Goal: Task Accomplishment & Management: Manage account settings

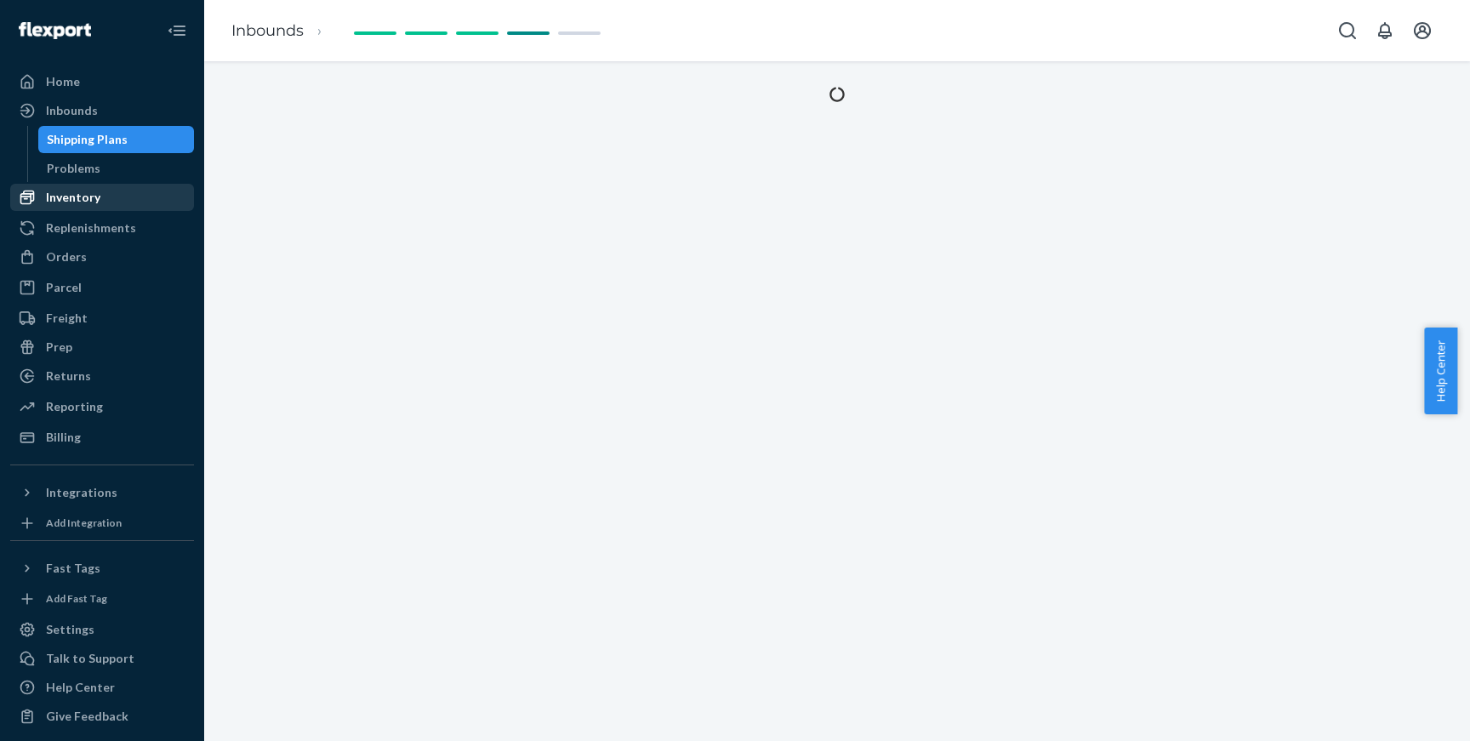
click at [105, 206] on div "Inventory" at bounding box center [102, 197] width 180 height 24
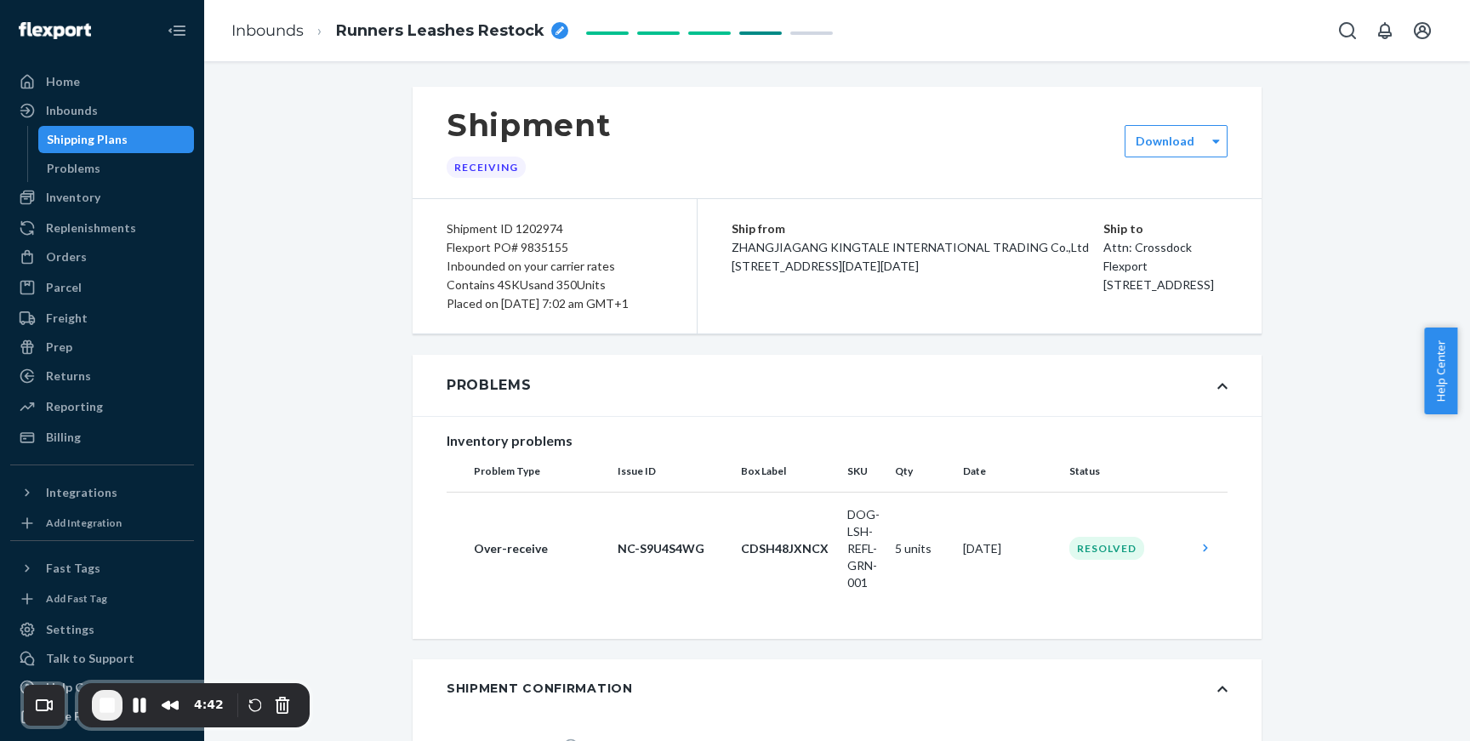
click at [77, 205] on div "Inventory" at bounding box center [73, 197] width 54 height 17
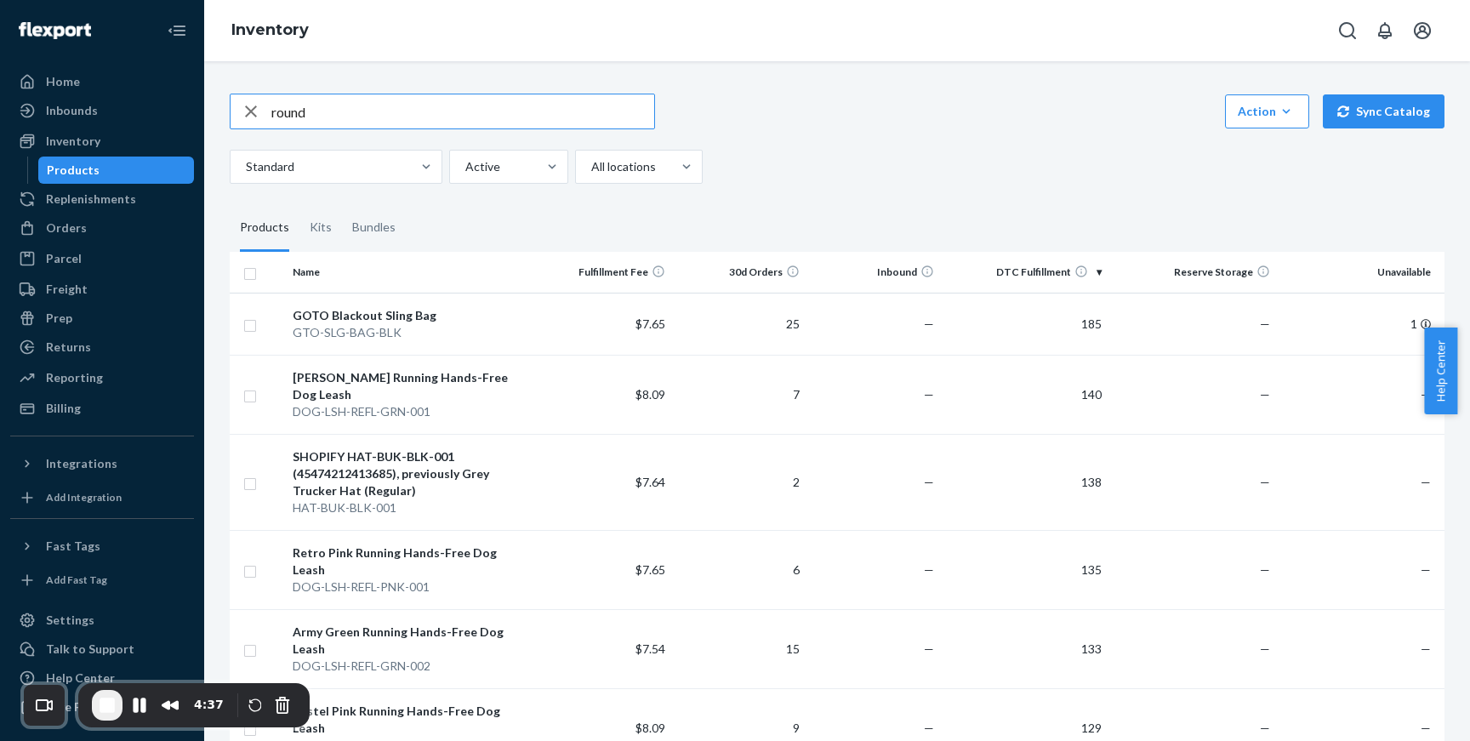
type input "round"
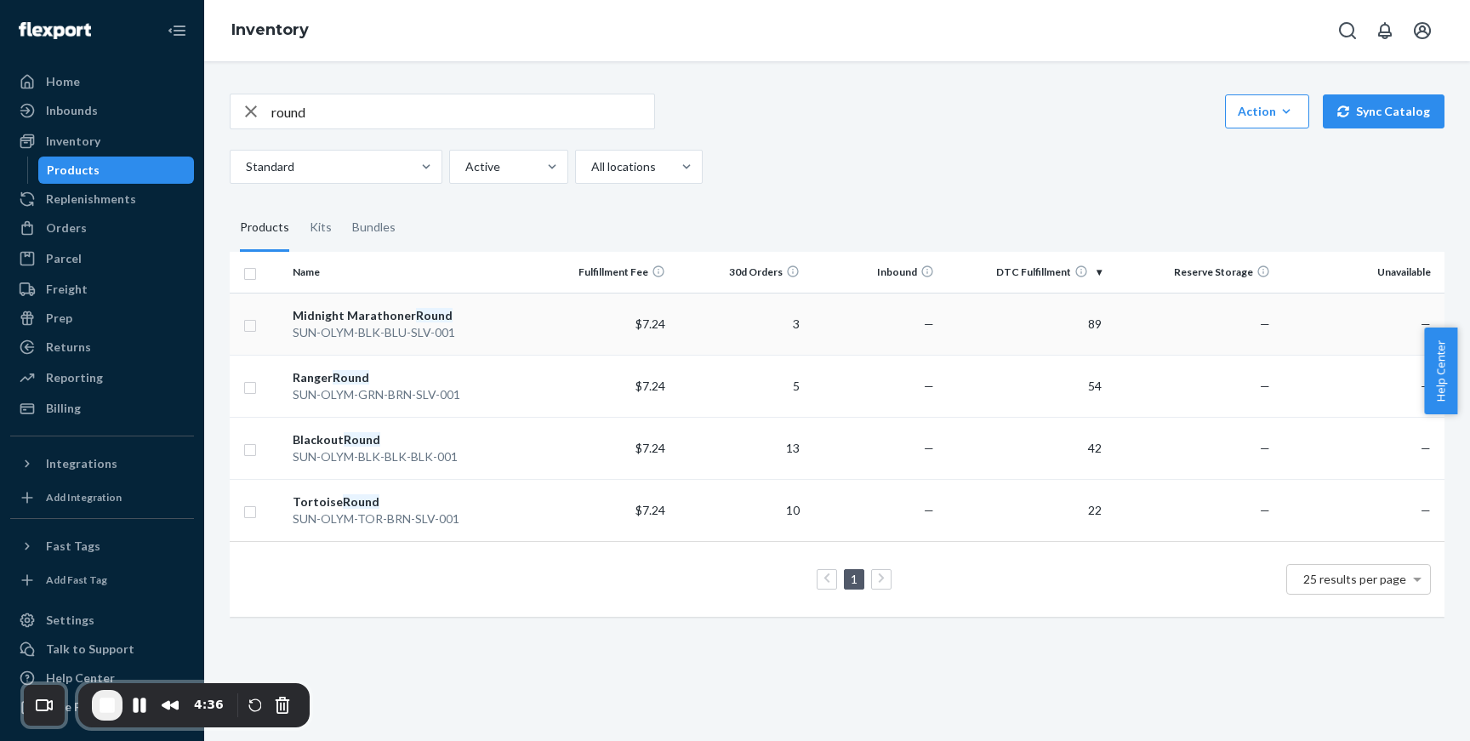
click at [365, 315] on div "Midnight Marathoner Round" at bounding box center [412, 315] width 238 height 17
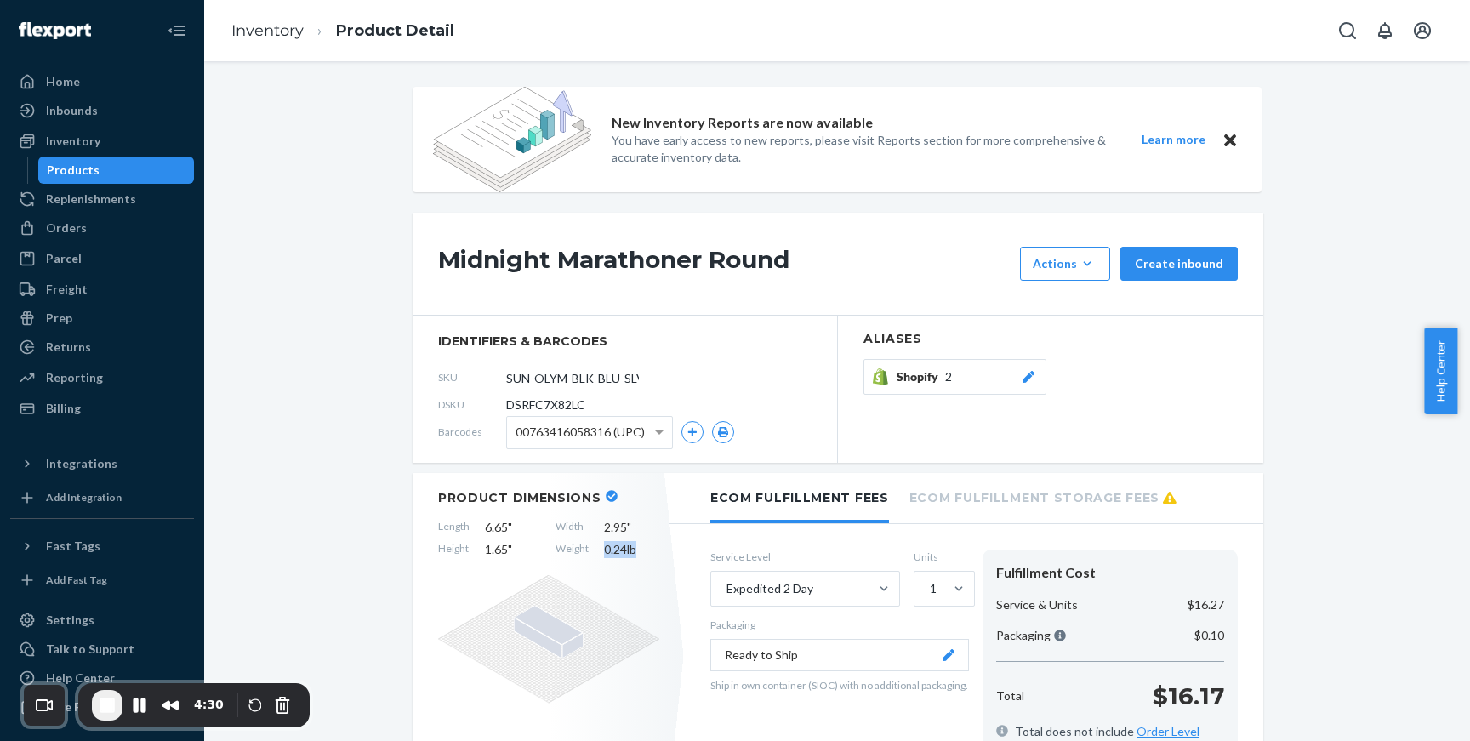
drag, startPoint x: 636, startPoint y: 551, endPoint x: 596, endPoint y: 547, distance: 40.2
click at [604, 547] on span "0.24 lb" at bounding box center [631, 549] width 55 height 17
click at [282, 24] on link "Inventory" at bounding box center [267, 30] width 72 height 19
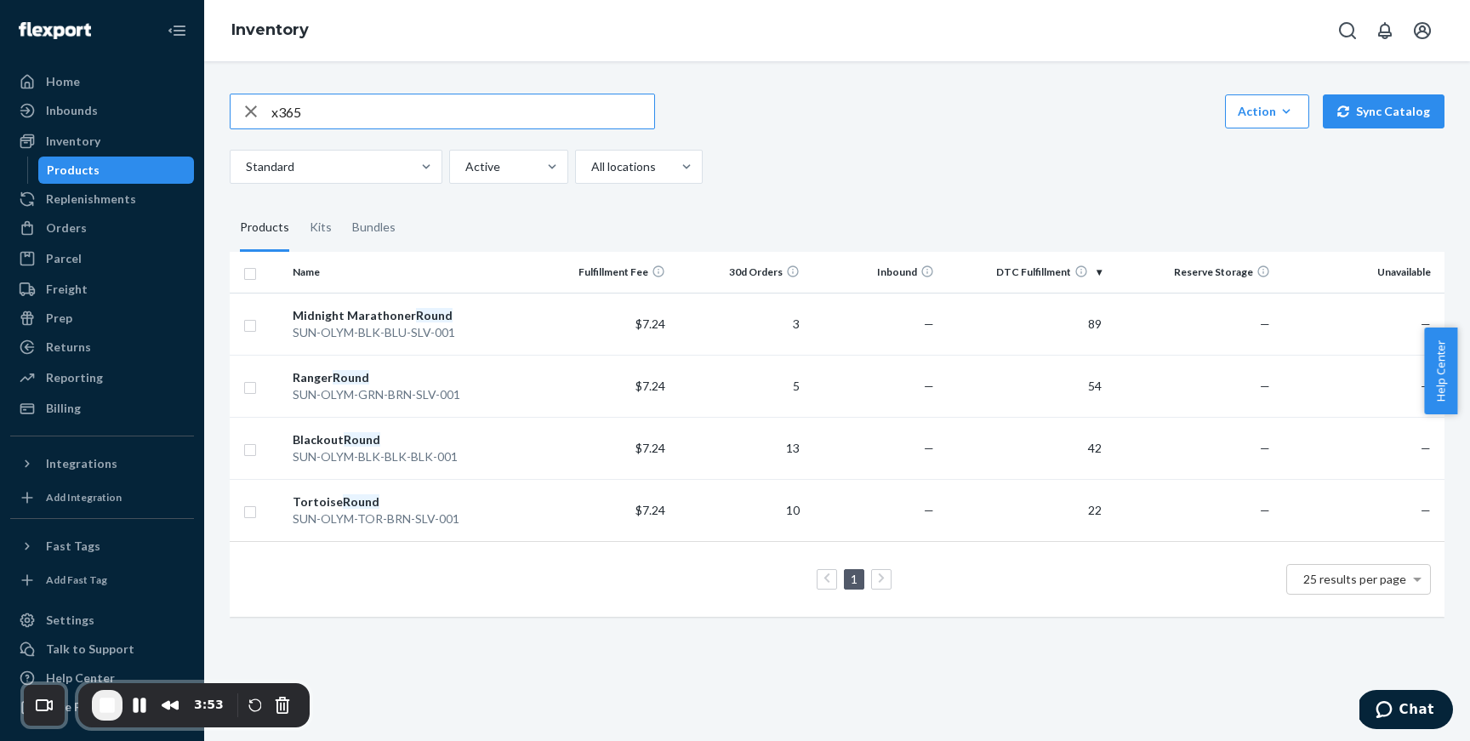
type input "x365"
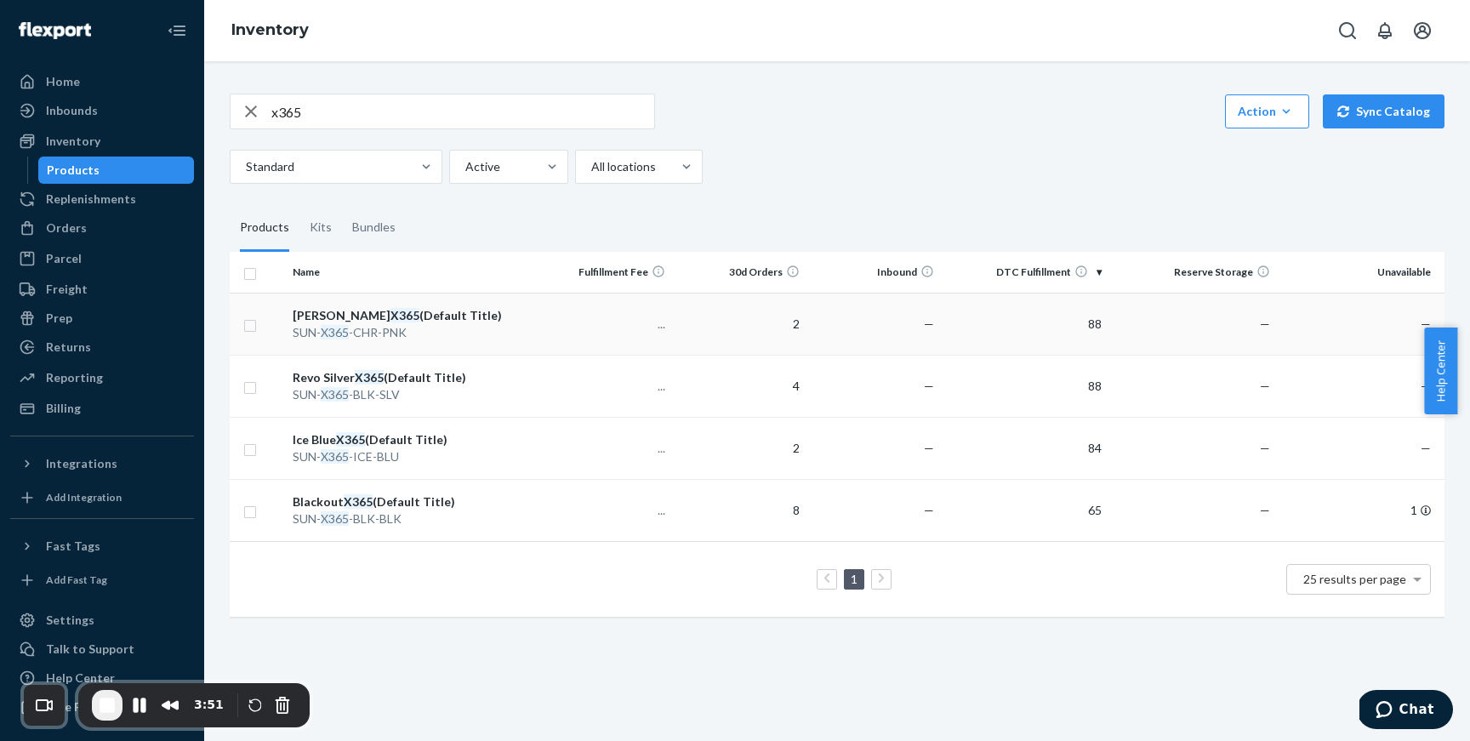
click at [340, 311] on div "Cherry Pink X365 (Default Title)" at bounding box center [412, 315] width 238 height 17
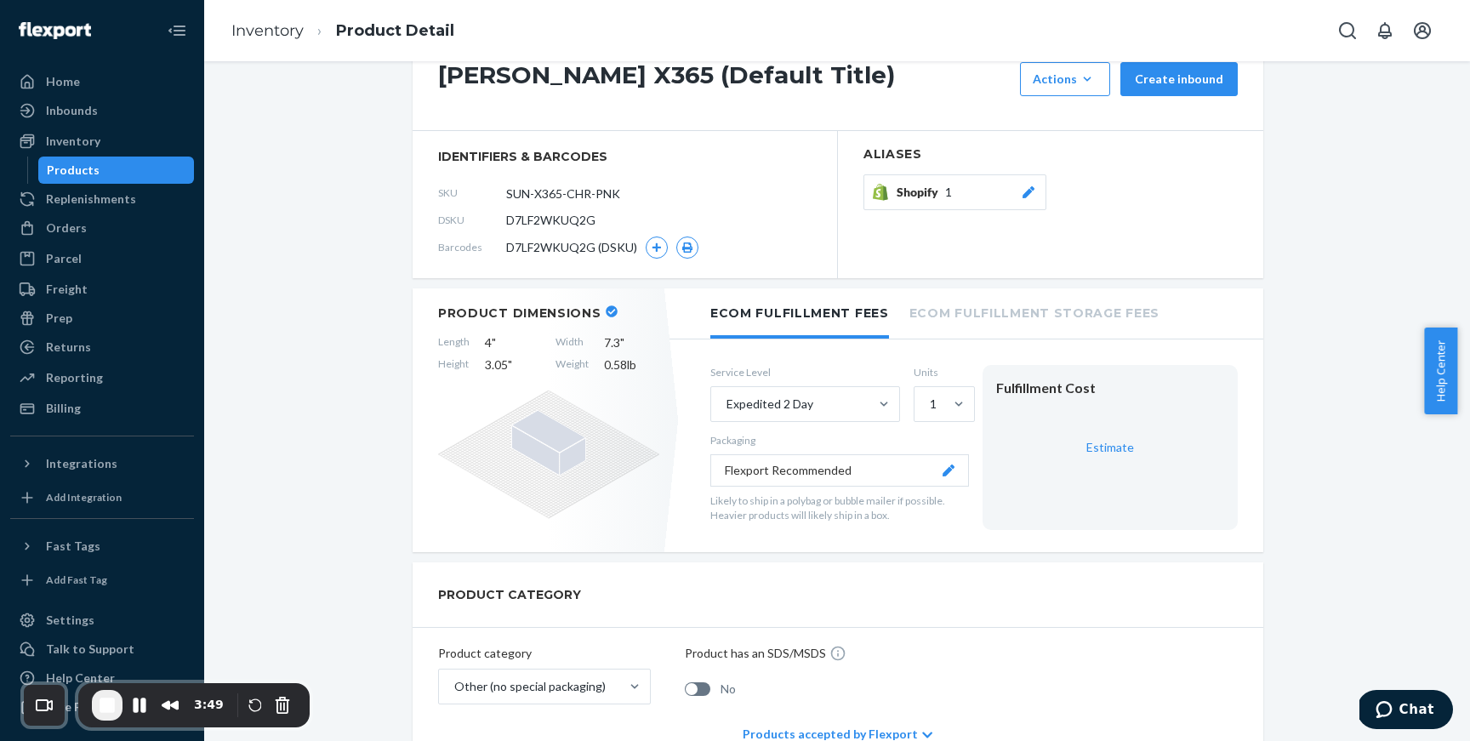
scroll to position [285, 0]
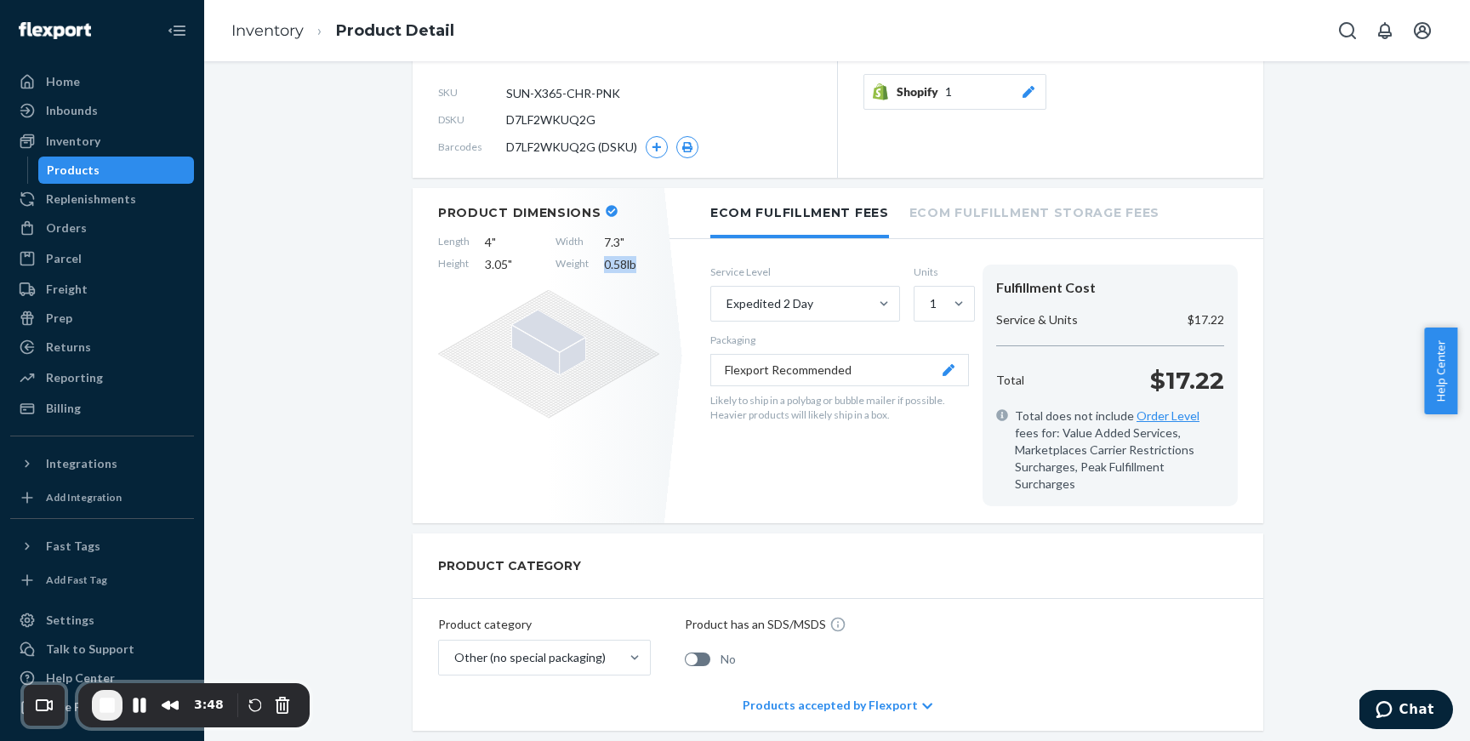
drag, startPoint x: 600, startPoint y: 261, endPoint x: 624, endPoint y: 236, distance: 34.9
click at [635, 264] on span "0.58 lb" at bounding box center [631, 264] width 55 height 17
copy span "0.58 lb"
click at [270, 32] on link "Inventory" at bounding box center [267, 30] width 72 height 19
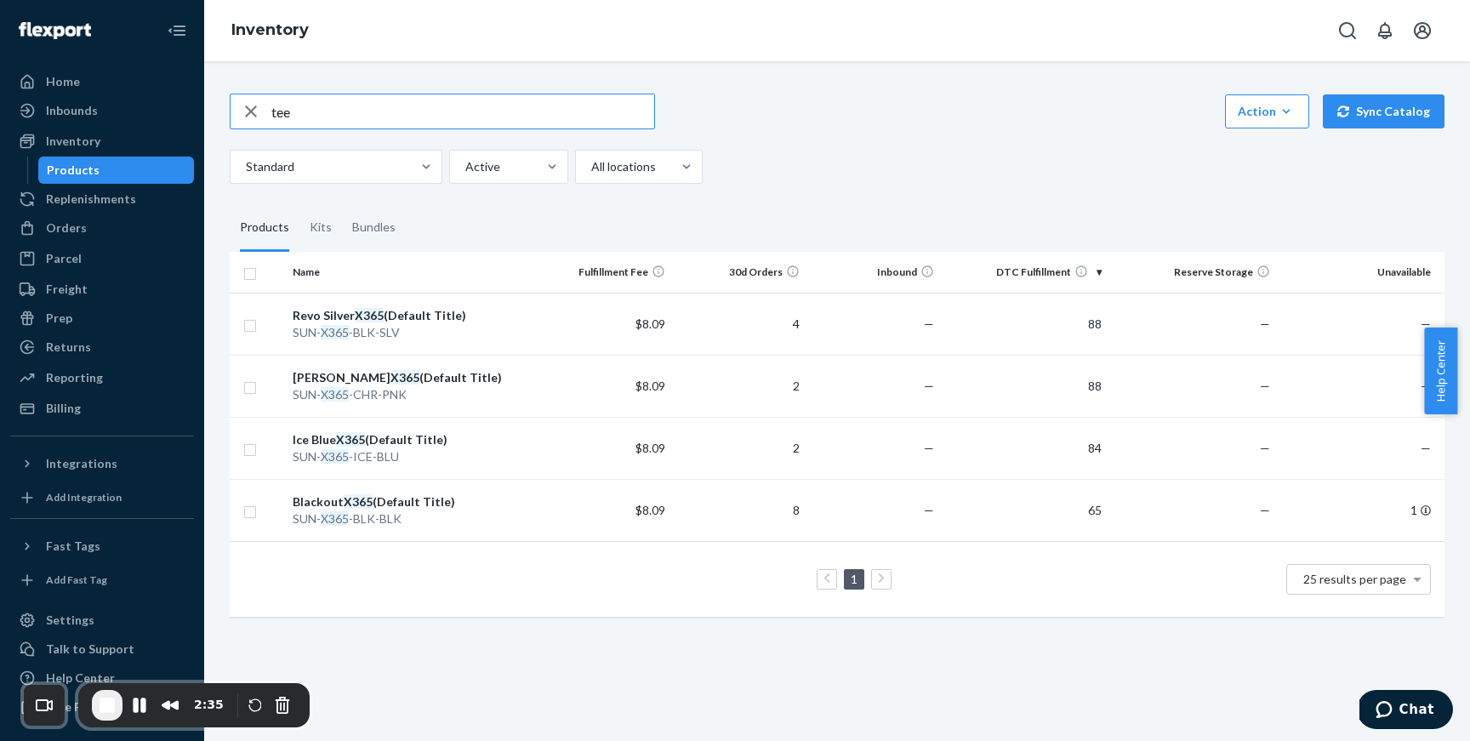
type input "tee"
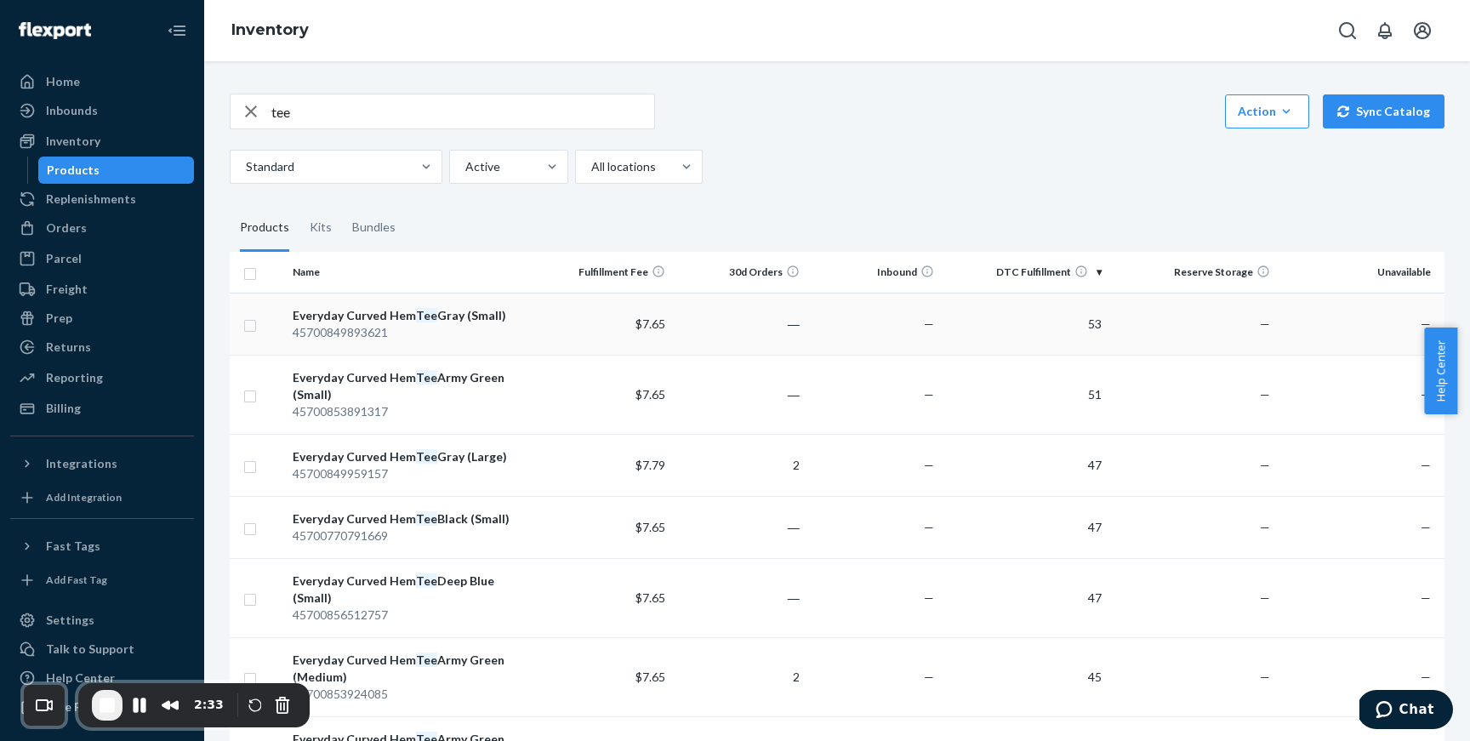
click at [386, 315] on div "Everyday Curved Hem Tee Gray (Small)" at bounding box center [412, 315] width 238 height 17
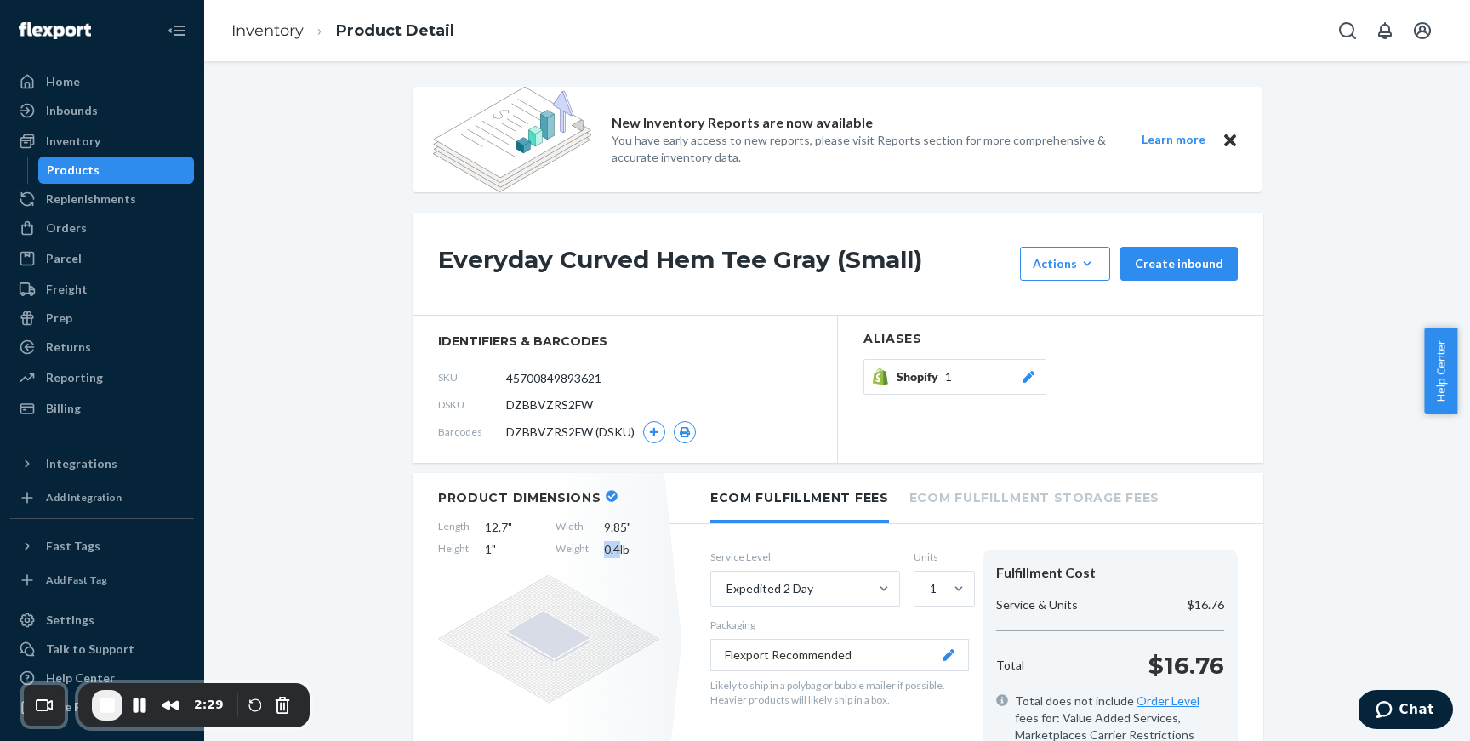
drag, startPoint x: 597, startPoint y: 551, endPoint x: 633, endPoint y: 549, distance: 35.8
click at [614, 550] on span "0.4 lb" at bounding box center [631, 549] width 55 height 17
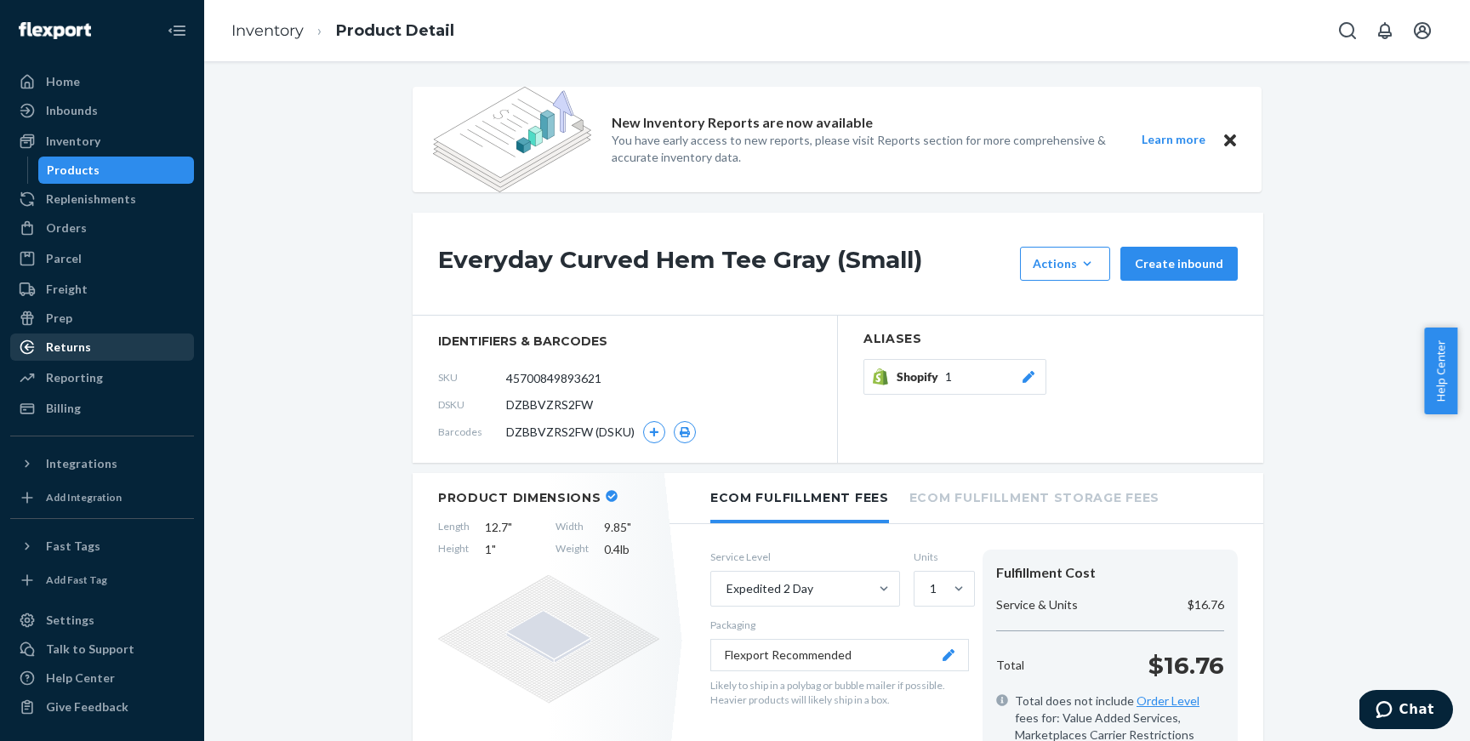
click at [96, 355] on div "Returns" at bounding box center [102, 347] width 180 height 24
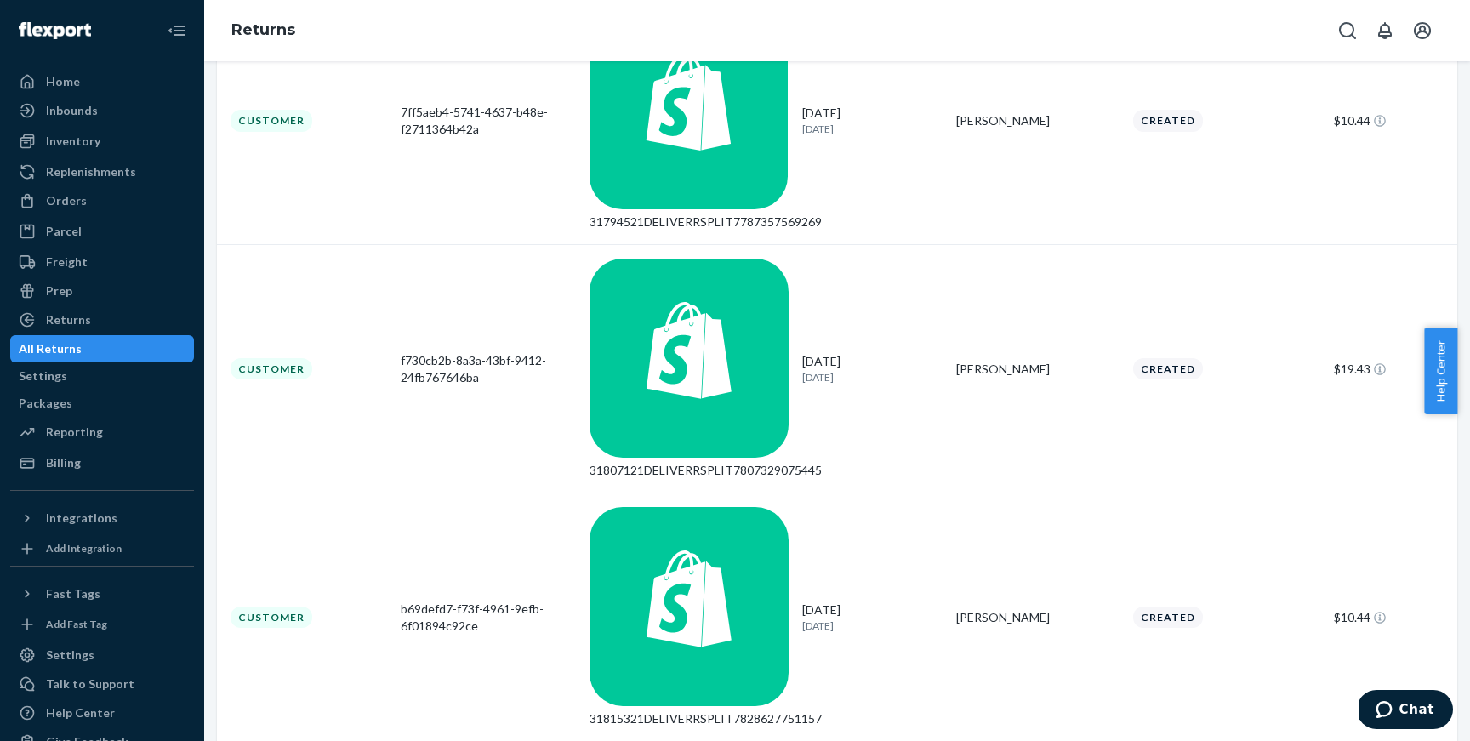
scroll to position [305, 0]
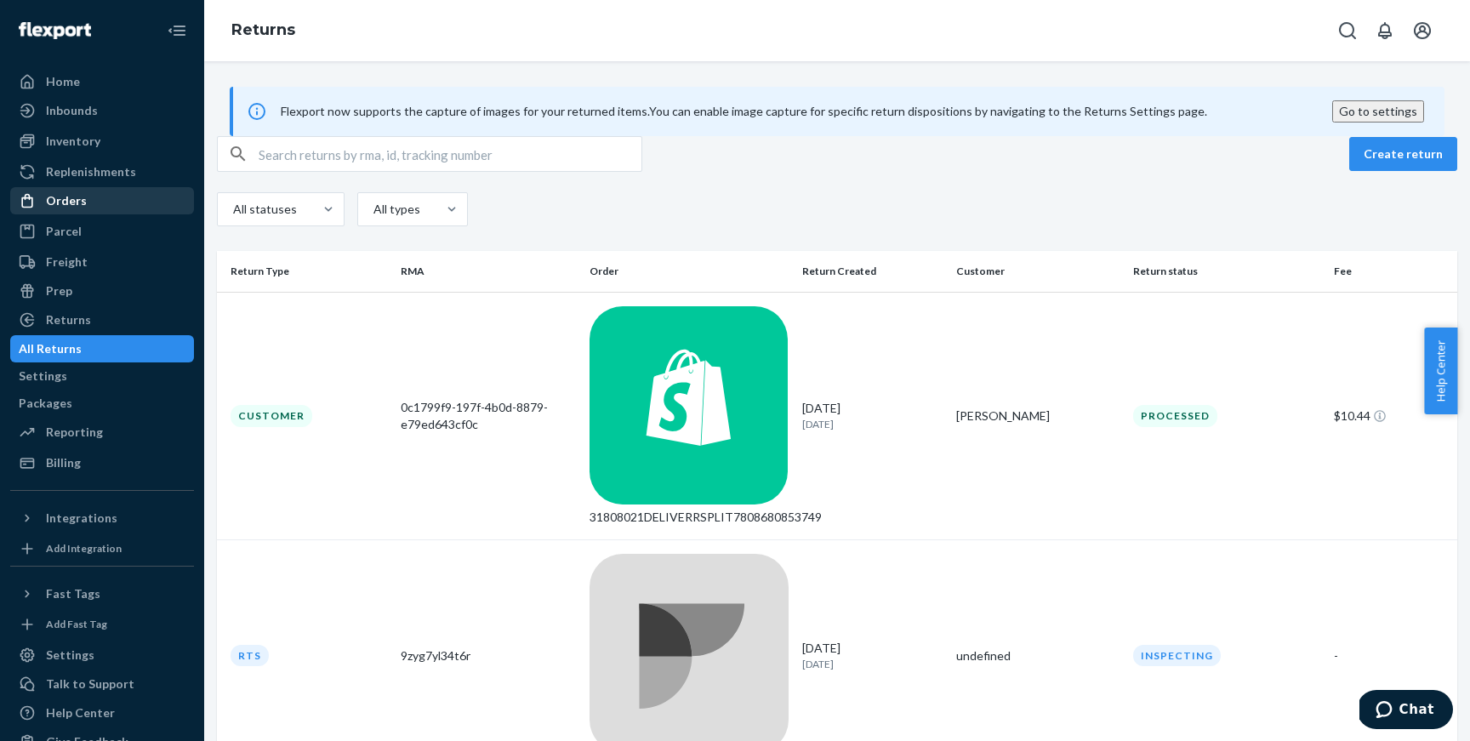
click at [103, 203] on div "Orders" at bounding box center [102, 201] width 180 height 24
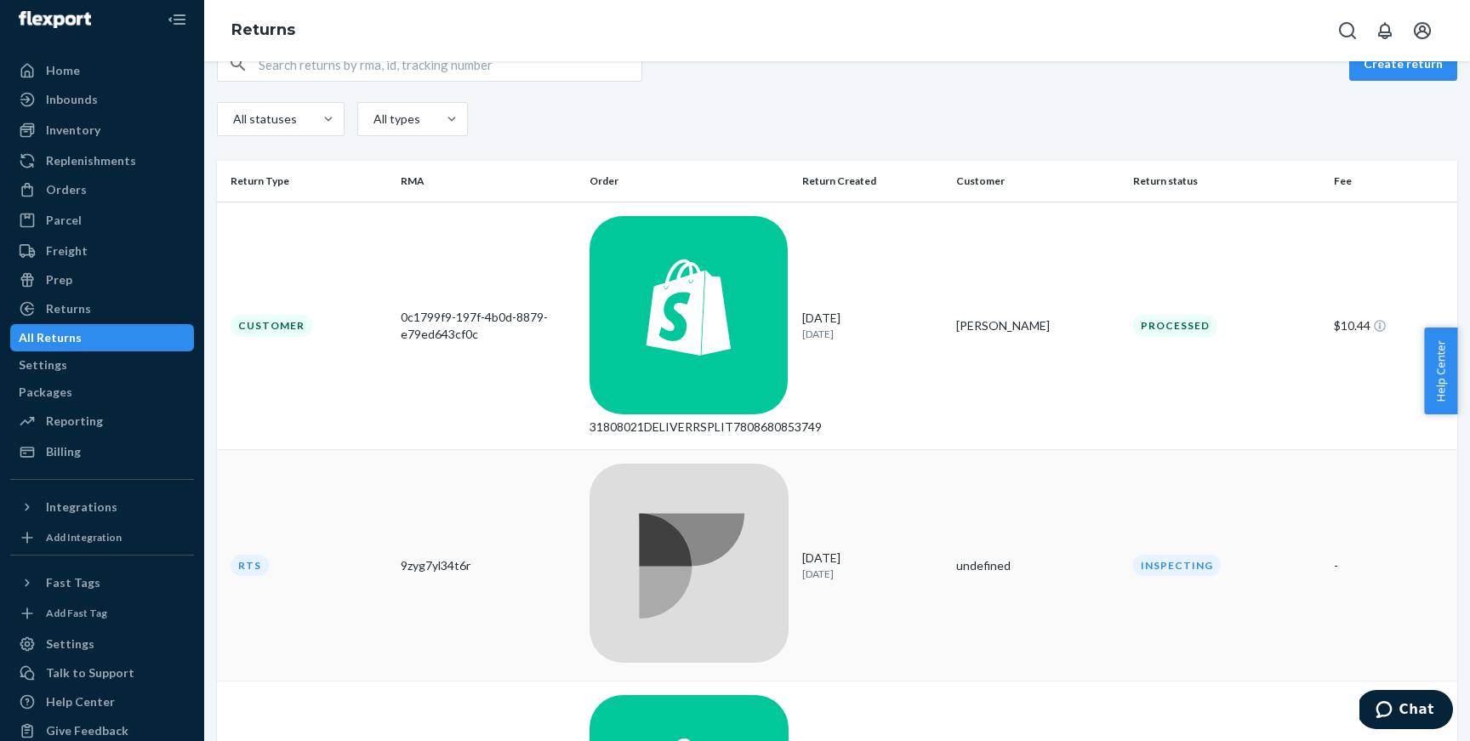
scroll to position [88, 0]
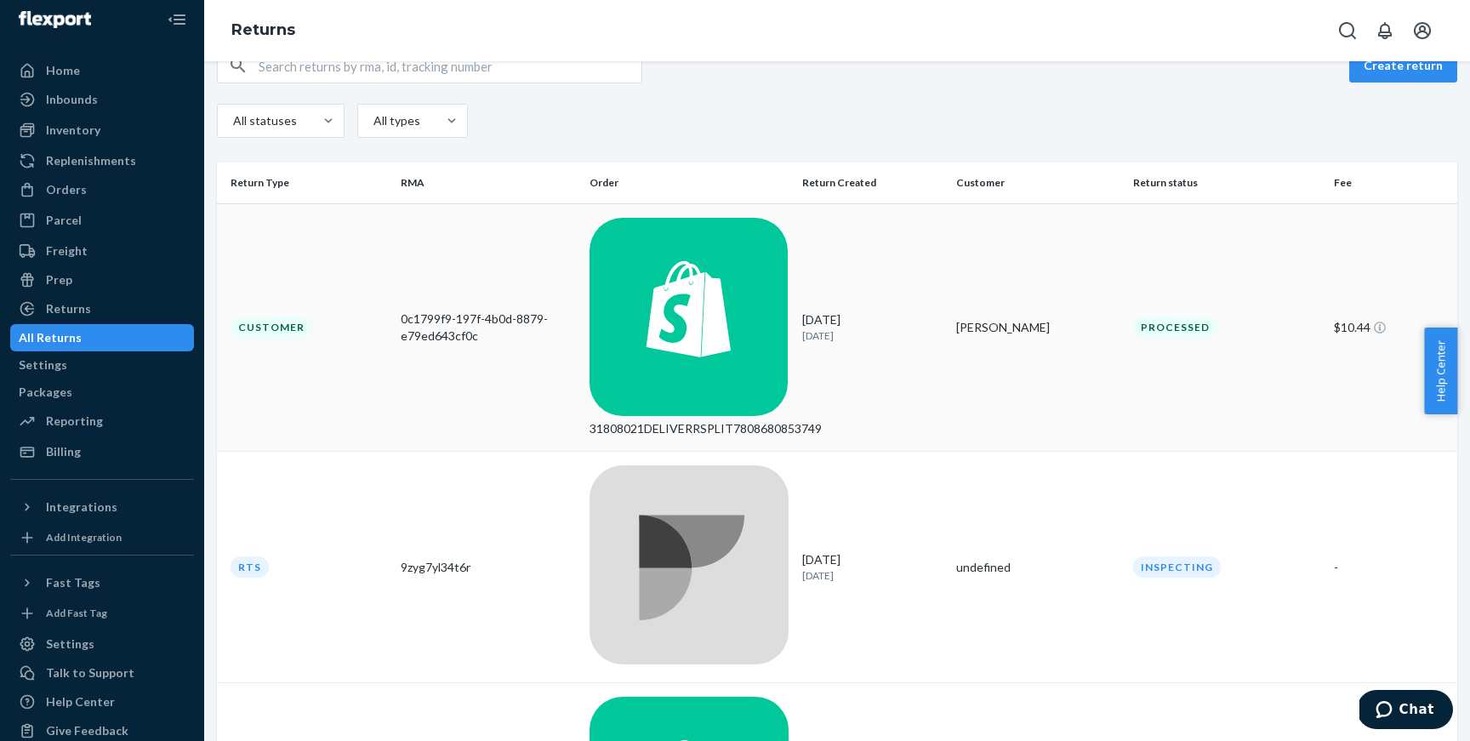
click at [503, 310] on div "0c1799f9-197f-4b0d-8879-e79ed643cf0c" at bounding box center [488, 327] width 175 height 34
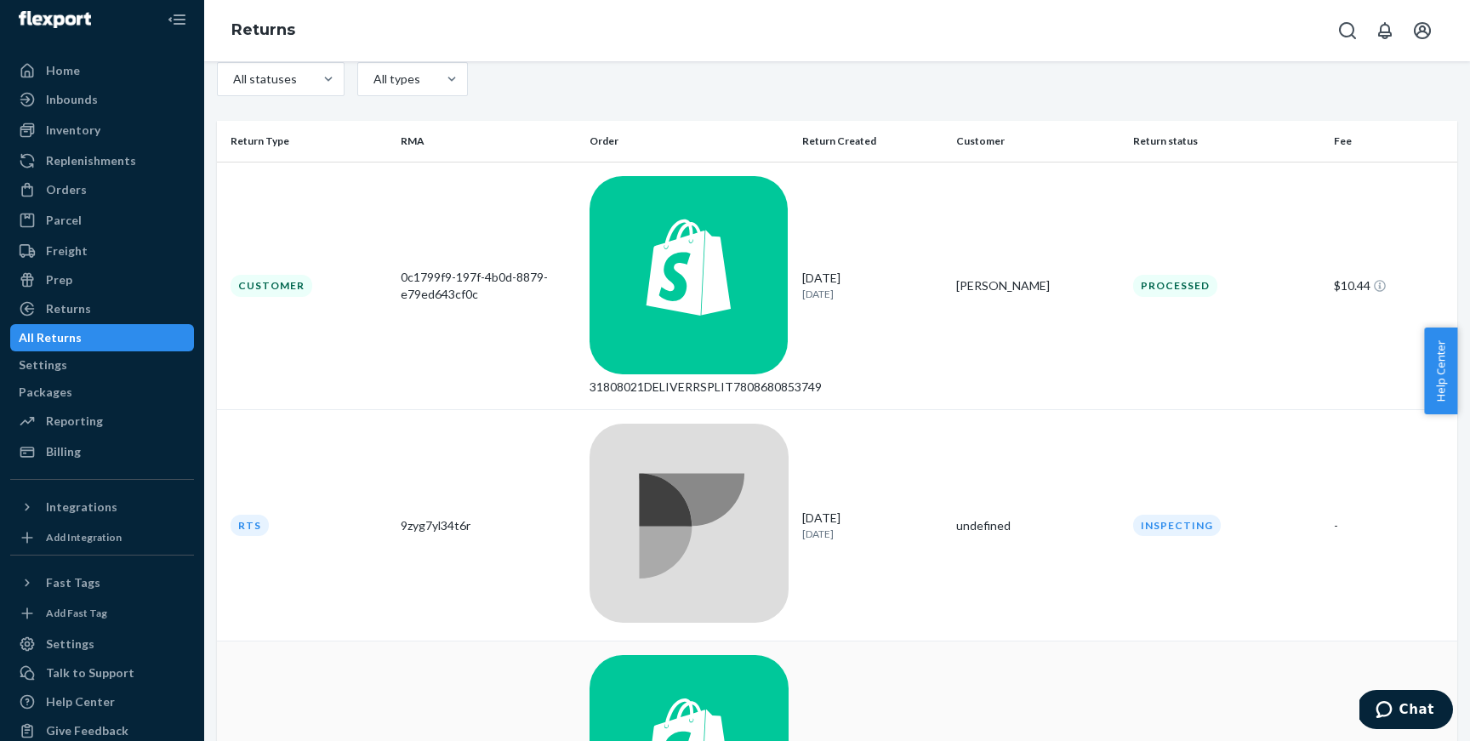
scroll to position [302, 0]
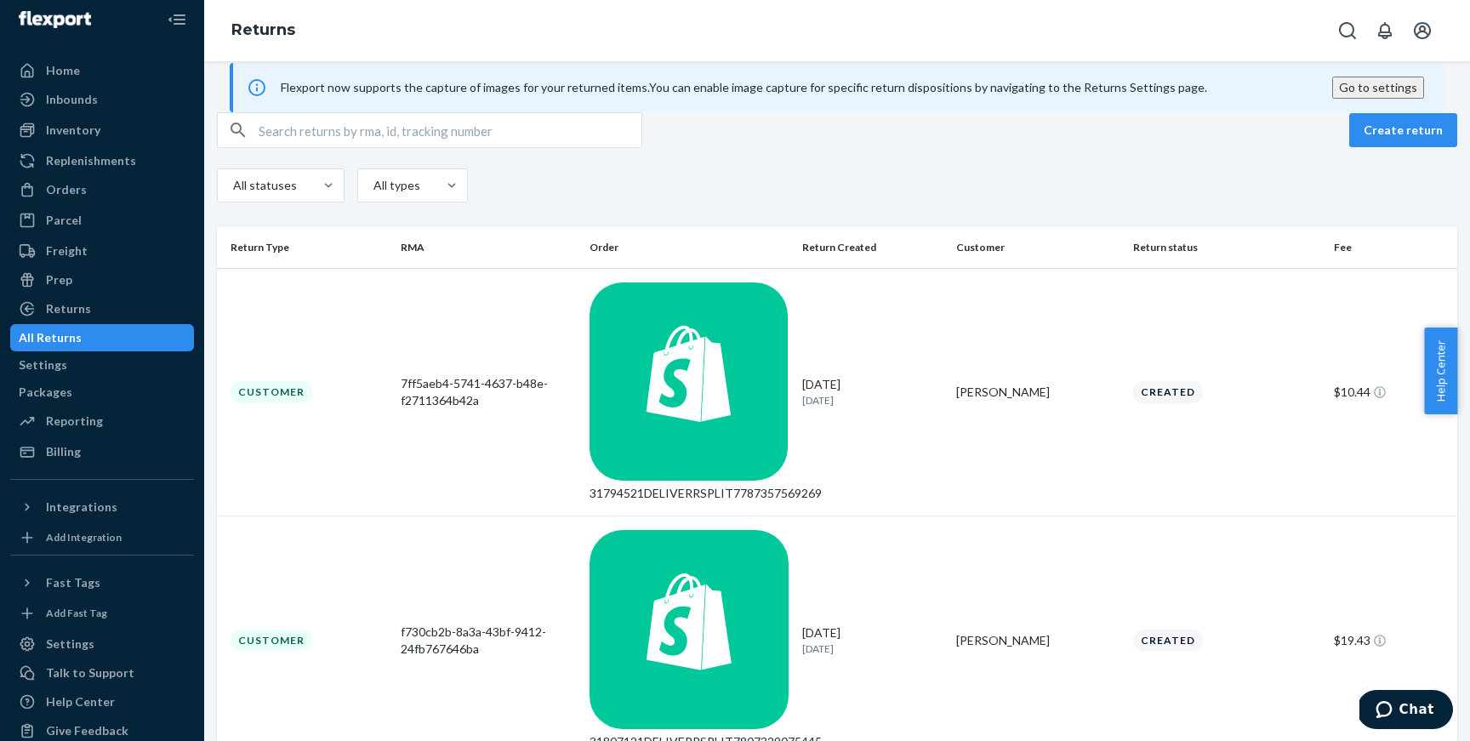
scroll to position [27, 0]
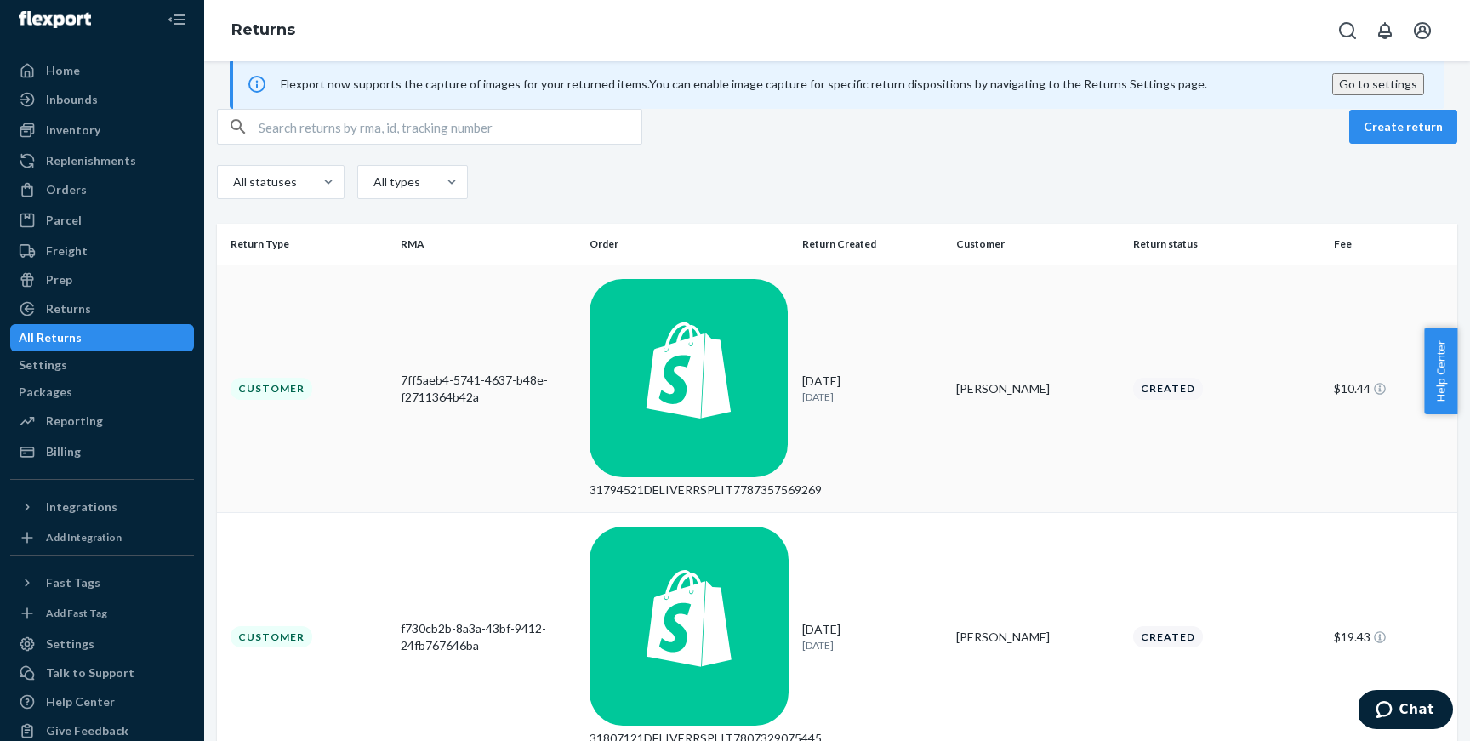
click at [454, 372] on div "7ff5aeb4-5741-4637-b48e-f2711364b42a" at bounding box center [488, 389] width 175 height 34
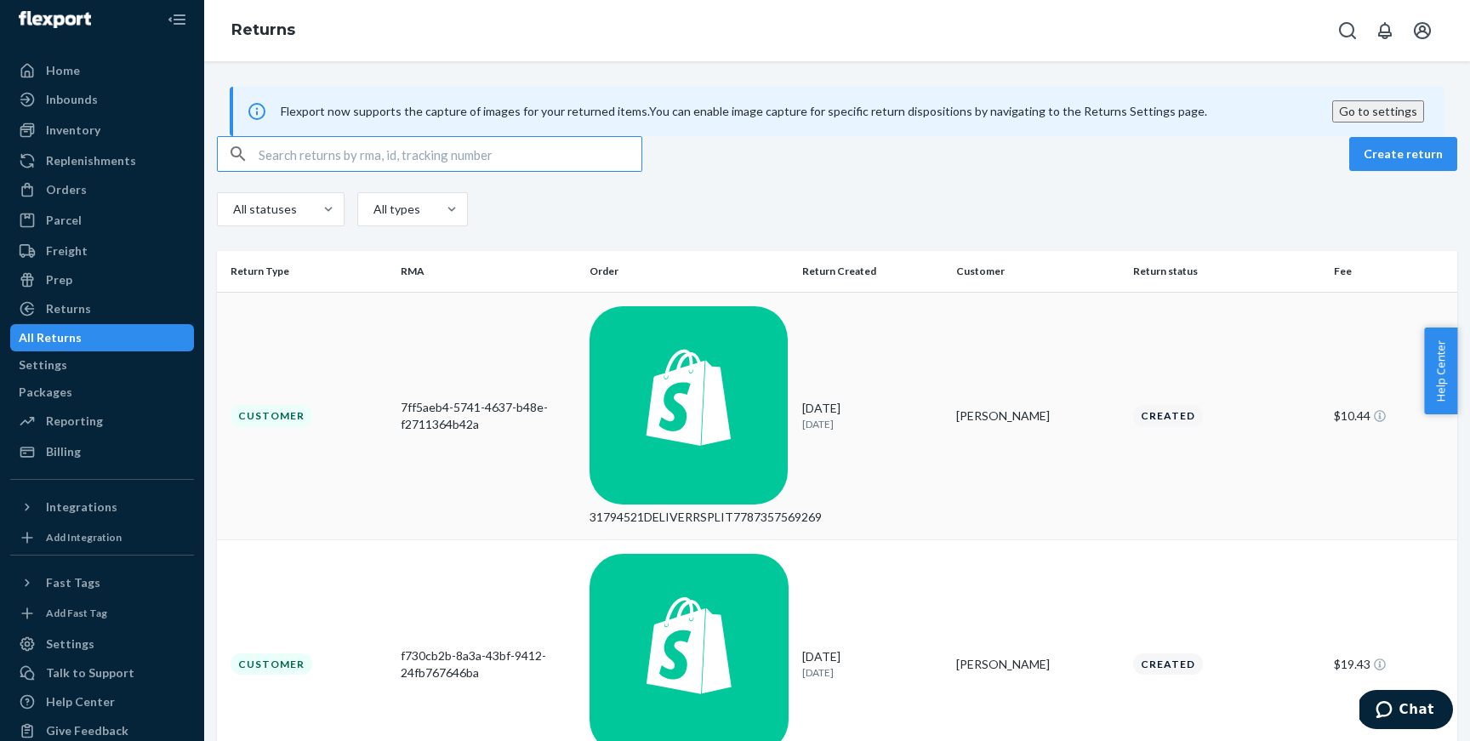
scroll to position [305, 0]
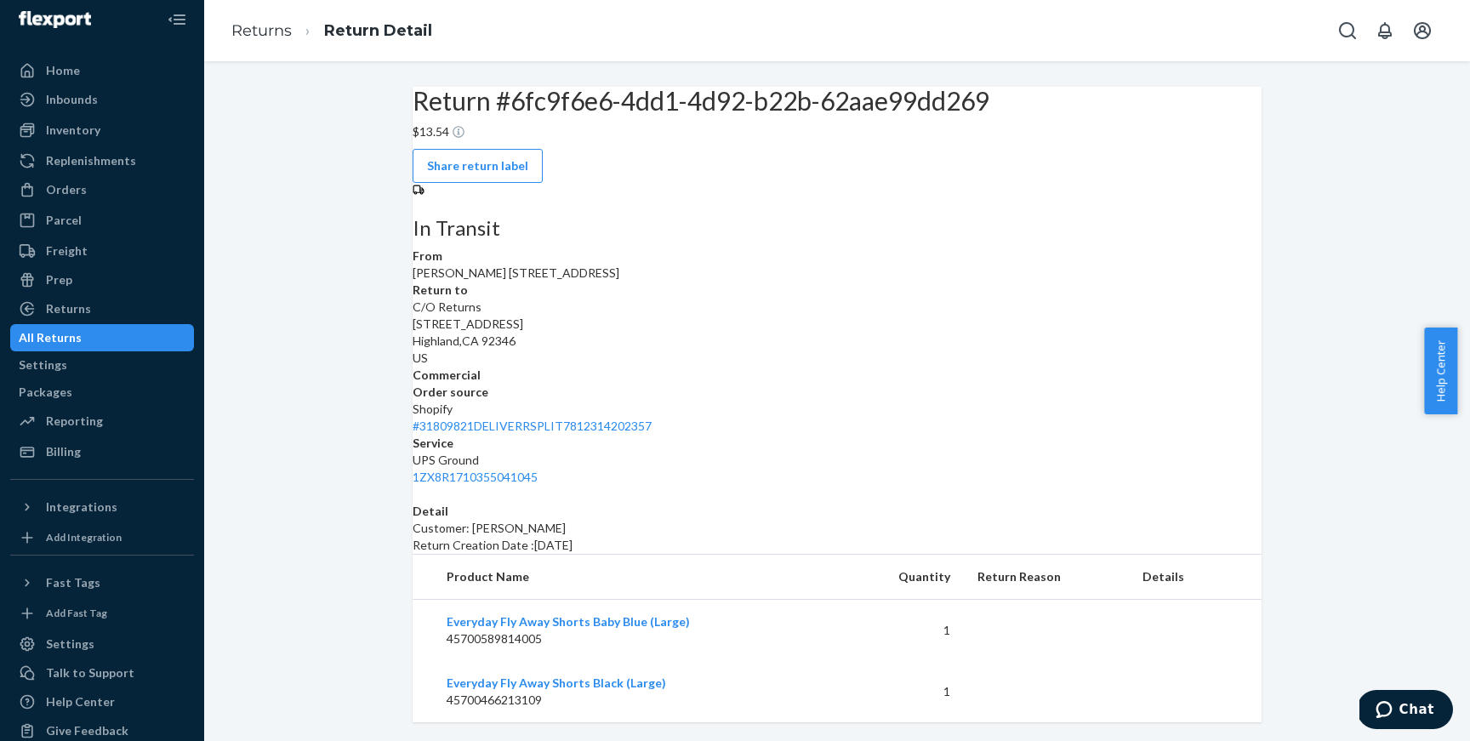
scroll to position [90, 0]
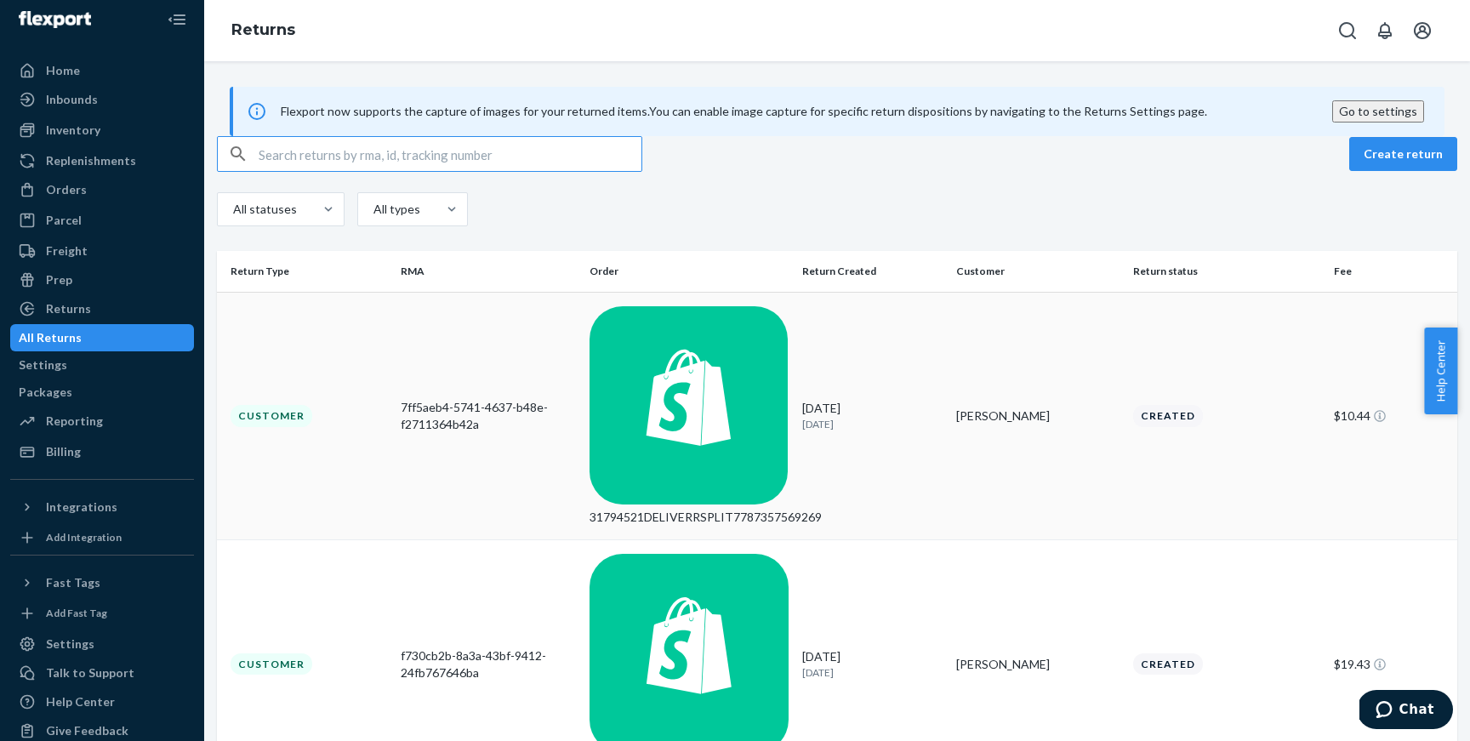
scroll to position [305, 0]
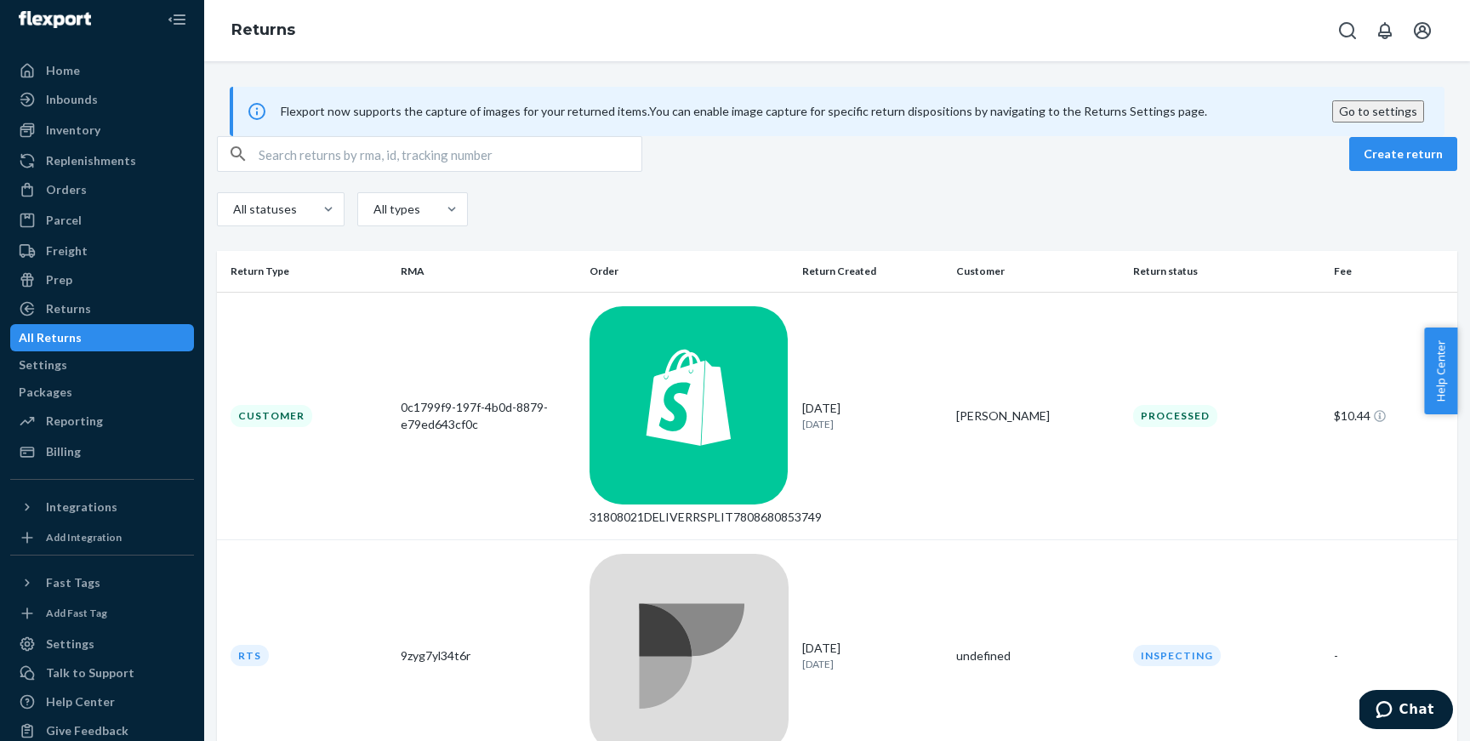
scroll to position [41, 0]
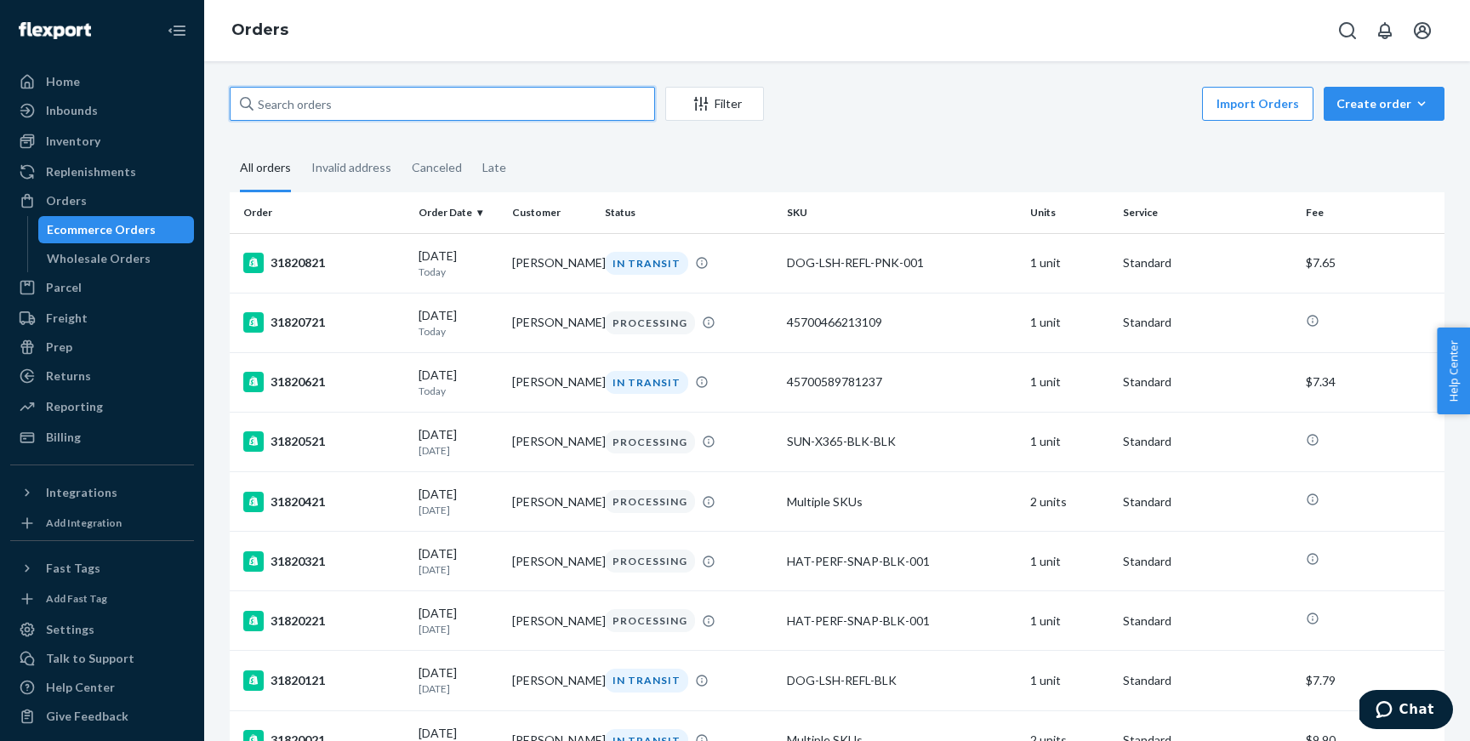
click at [481, 104] on input "text" at bounding box center [442, 104] width 425 height 34
click at [384, 122] on div "Filter Import Orders Create order Ecommerce order Removal order" at bounding box center [837, 106] width 1215 height 38
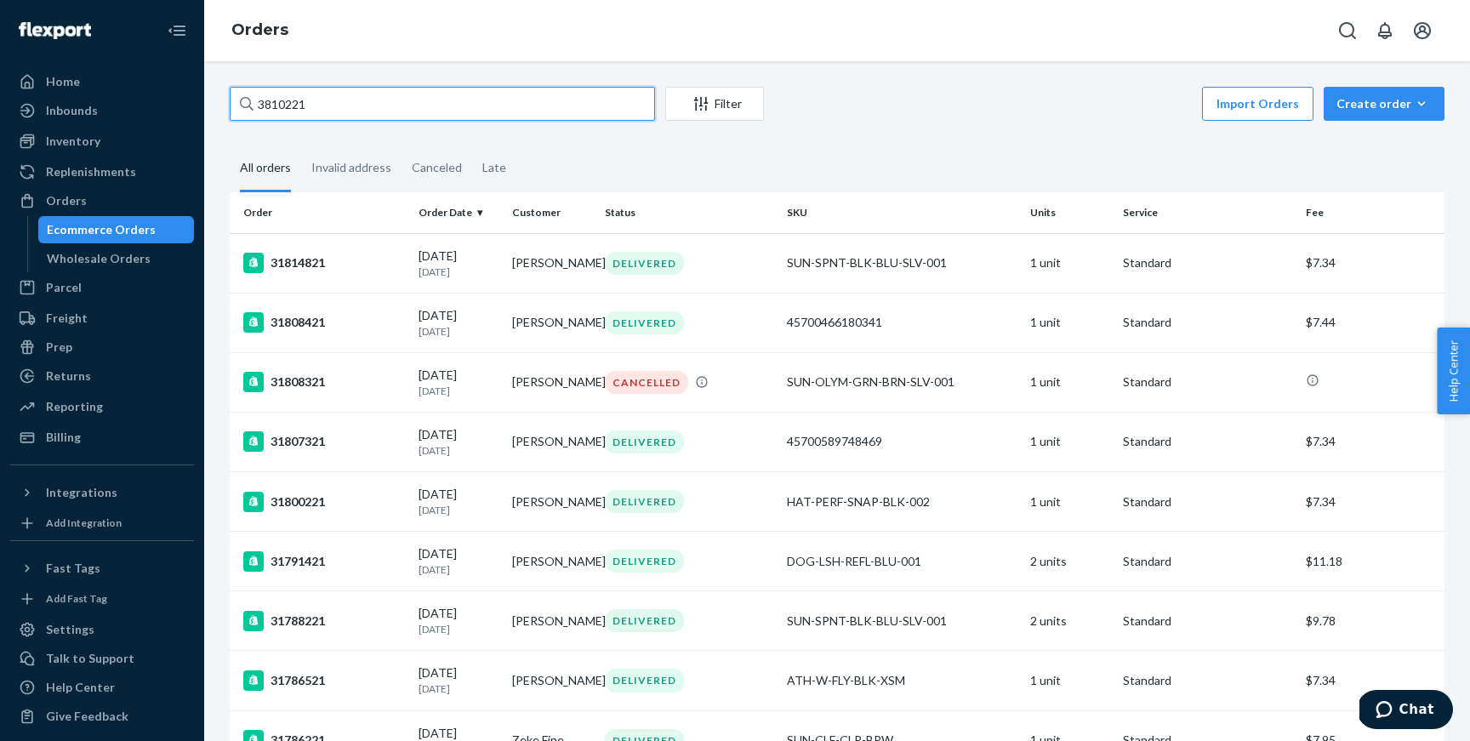
type input "3810221"
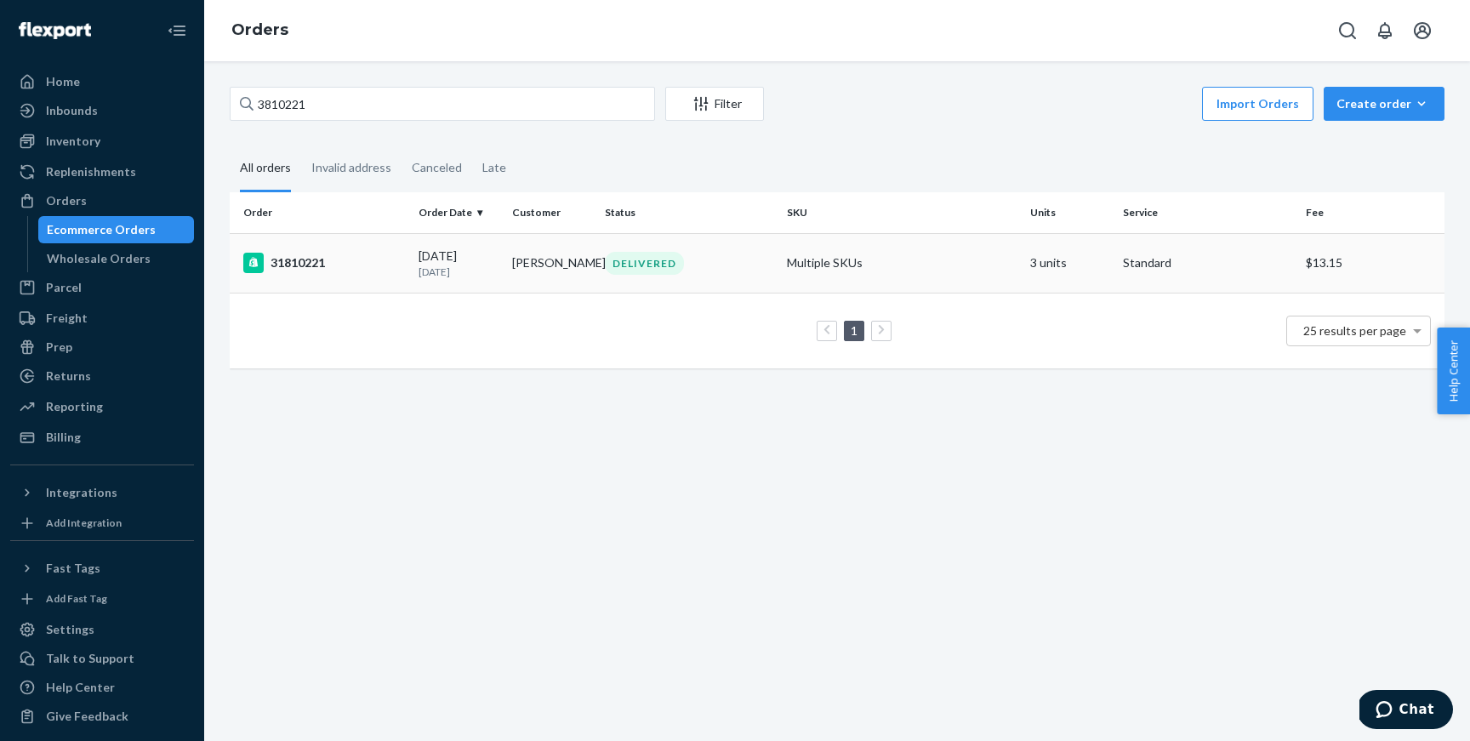
click at [362, 269] on div "31810221" at bounding box center [324, 263] width 162 height 20
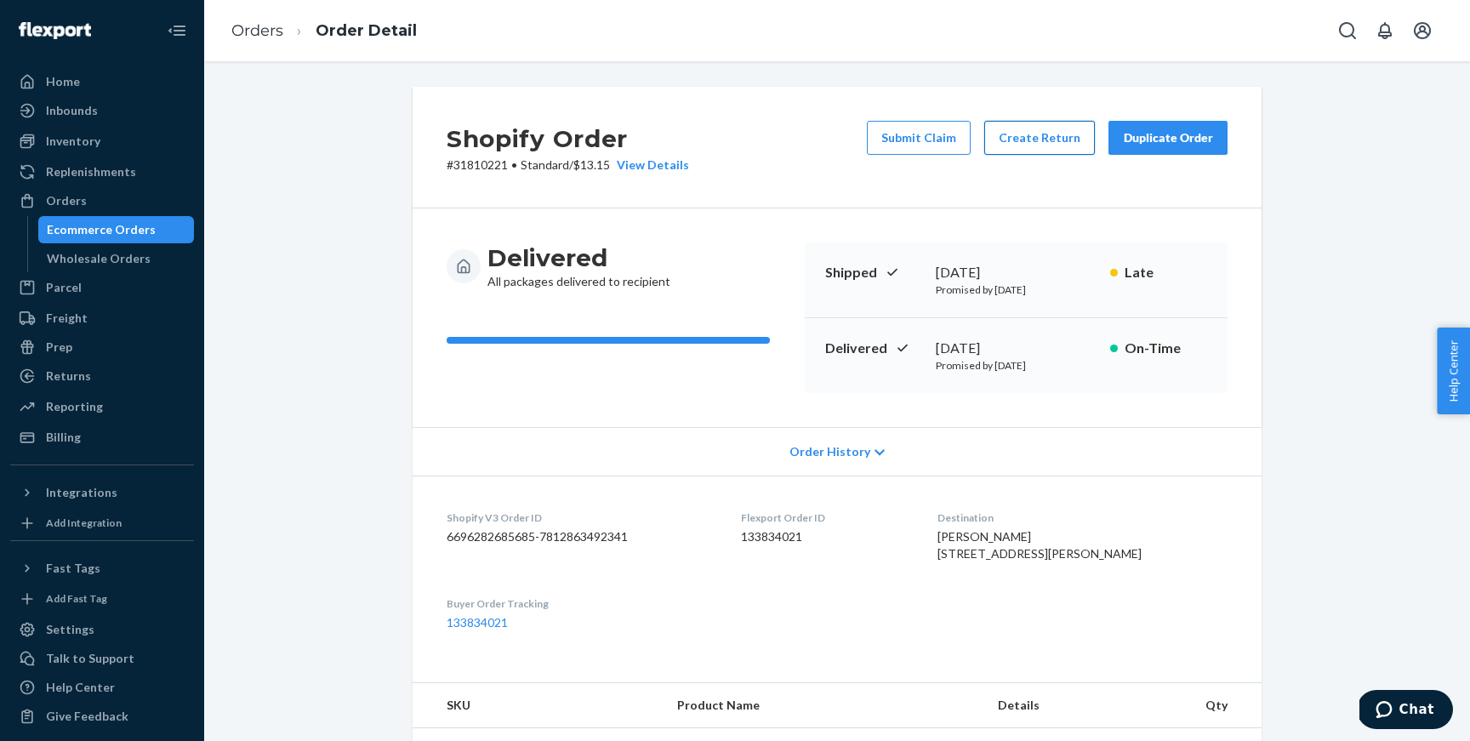
click at [1028, 150] on button "Create Return" at bounding box center [1039, 138] width 111 height 34
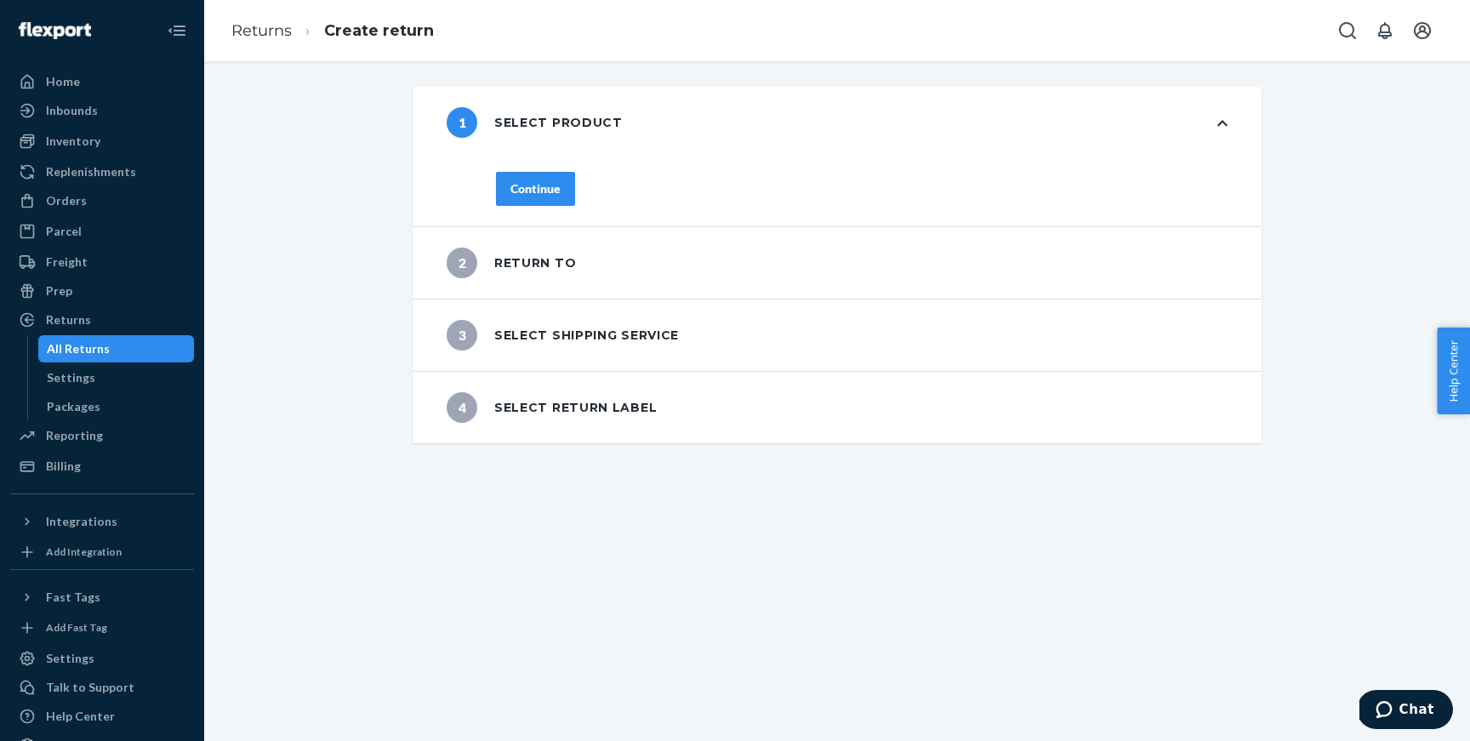
click at [561, 196] on button "Continue" at bounding box center [535, 189] width 79 height 34
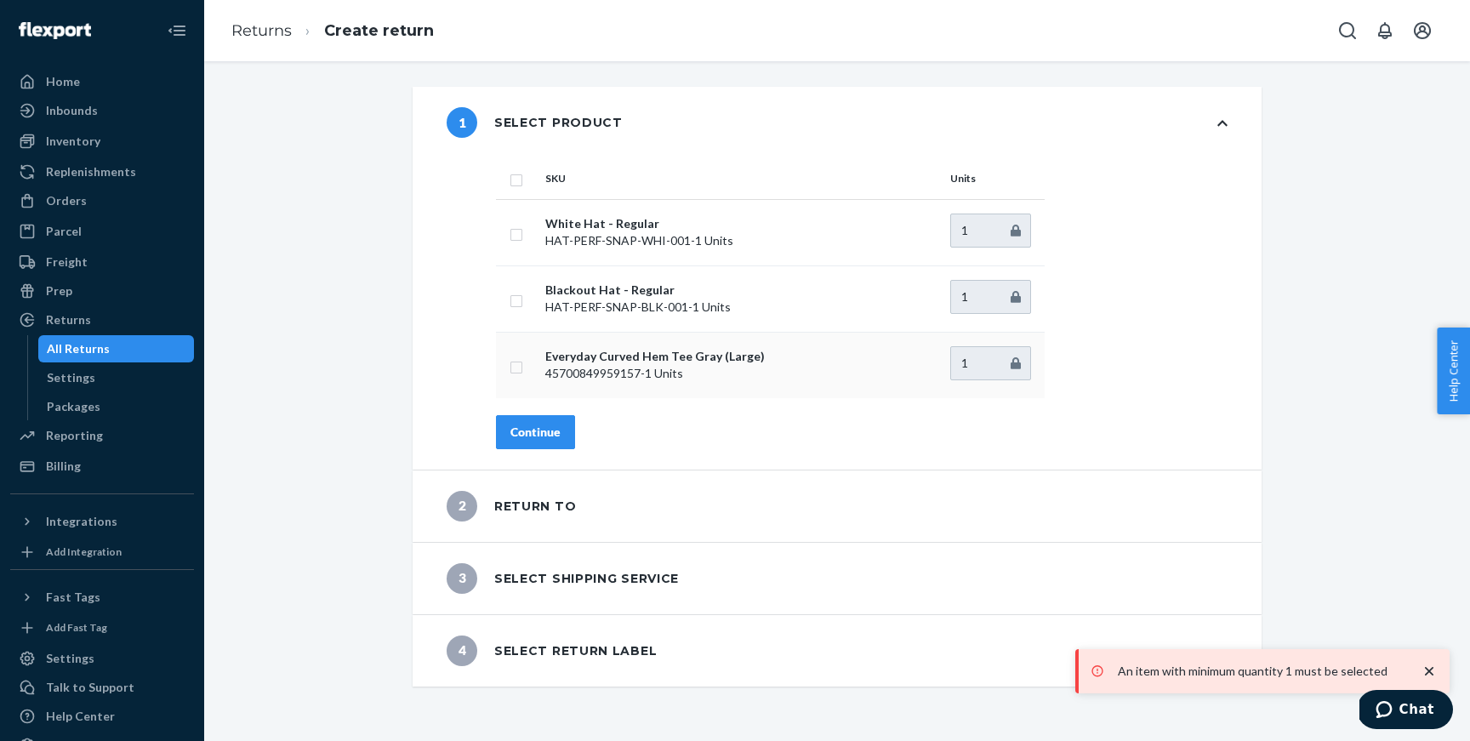
click at [518, 374] on td at bounding box center [517, 365] width 43 height 66
click at [510, 375] on td at bounding box center [517, 365] width 43 height 66
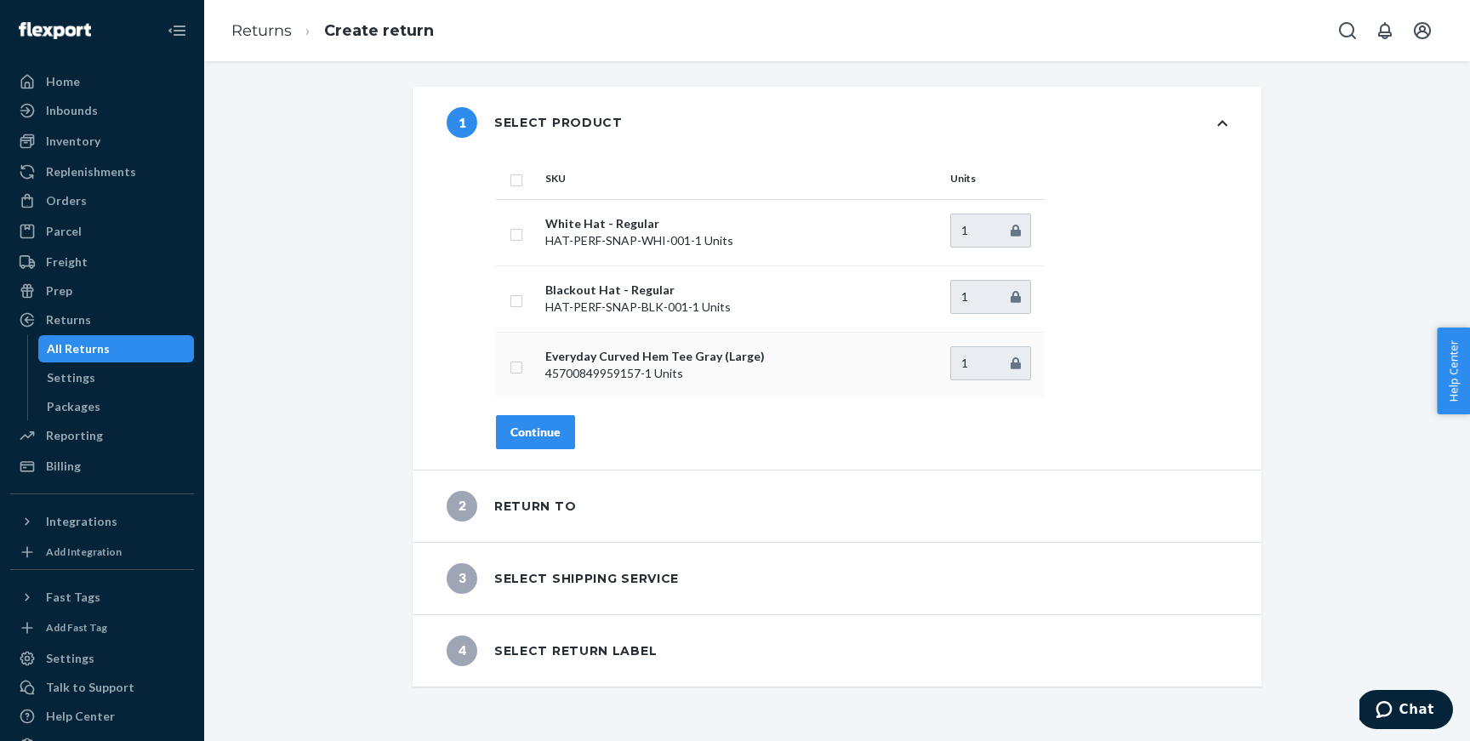
click at [517, 367] on input "checkbox" at bounding box center [517, 365] width 14 height 18
checkbox input "true"
click at [537, 442] on button "Continue" at bounding box center [535, 432] width 79 height 34
